Goal: Information Seeking & Learning: Learn about a topic

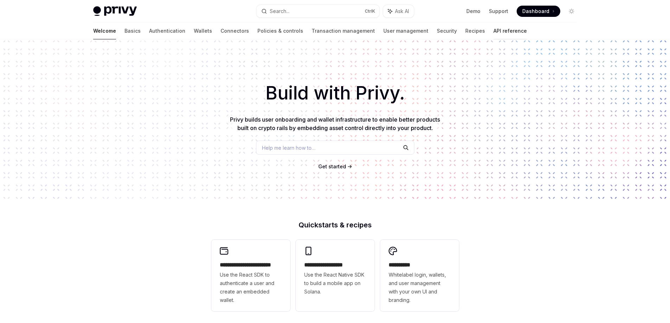
click at [493, 29] on link "API reference" at bounding box center [509, 31] width 33 height 17
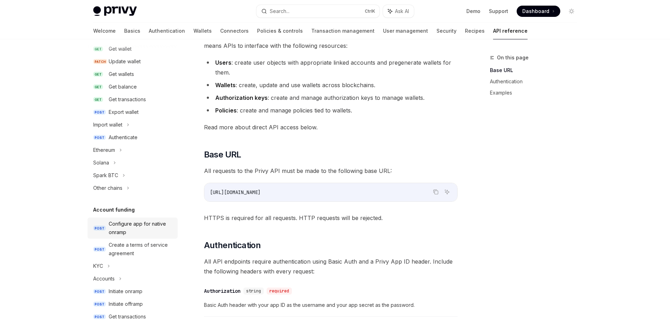
scroll to position [52, 0]
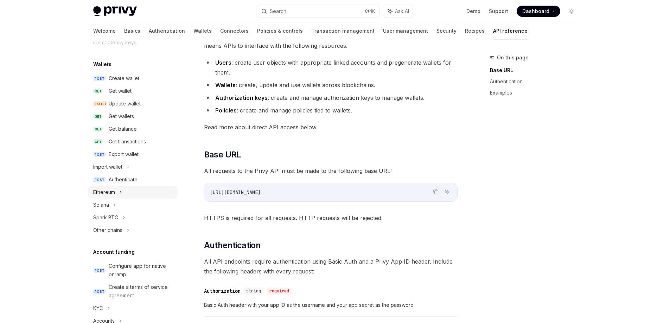
click at [120, 192] on icon at bounding box center [120, 192] width 3 height 8
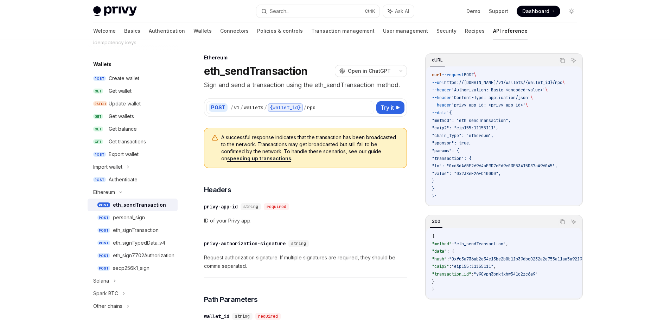
drag, startPoint x: 466, startPoint y: 301, endPoint x: 504, endPoint y: 301, distance: 38.7
click at [504, 299] on div "{ "method" : "eth_sendTransaction" , "data" : { "hash" : "0xfc3a736ab2e34e13be2…" at bounding box center [503, 263] width 155 height 71
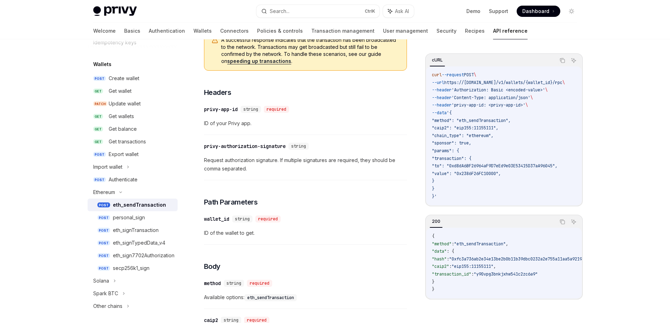
scroll to position [105, 0]
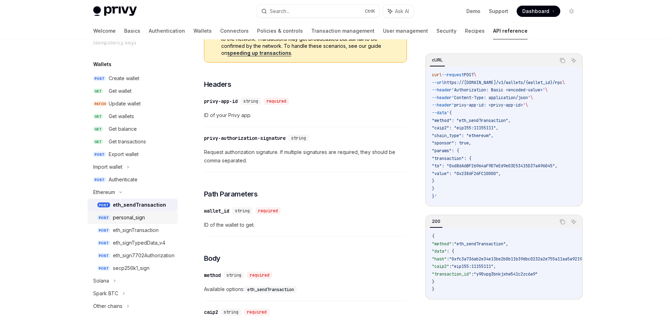
click at [118, 220] on div "personal_sign" at bounding box center [129, 217] width 32 height 8
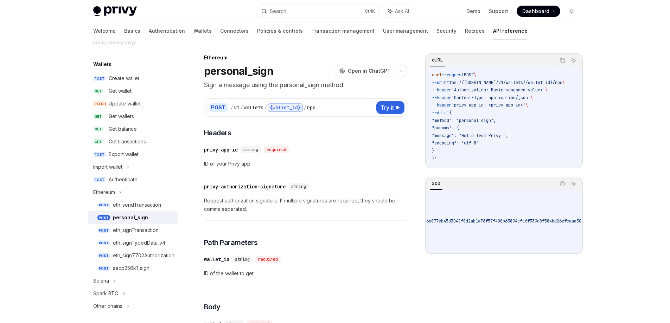
scroll to position [0, 252]
click at [562, 186] on icon "Copy the contents from the code block" at bounding box center [562, 184] width 6 height 6
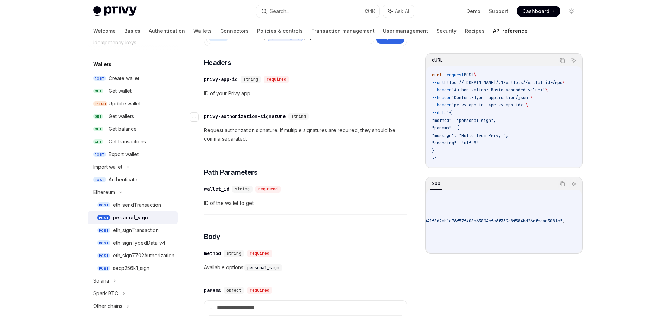
scroll to position [105, 0]
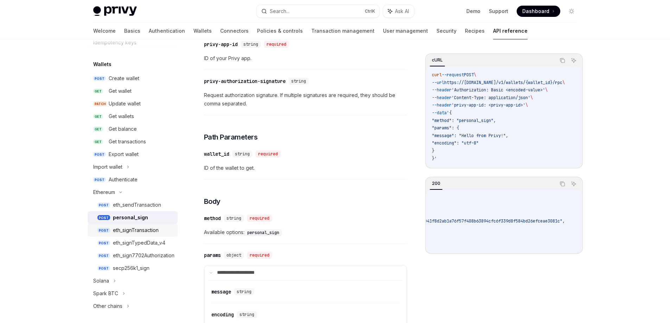
click at [152, 227] on div "eth_signTransaction" at bounding box center [136, 230] width 46 height 8
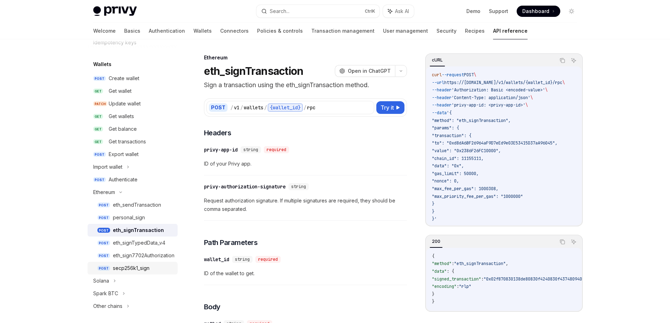
click at [133, 267] on div "secp256k1_sign" at bounding box center [131, 268] width 37 height 8
type textarea "*"
